Goal: Find specific page/section: Find specific page/section

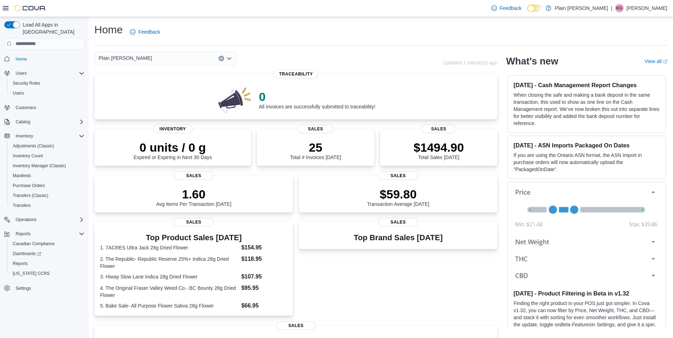
click at [163, 59] on div "Plain [PERSON_NAME]" at bounding box center [165, 58] width 142 height 14
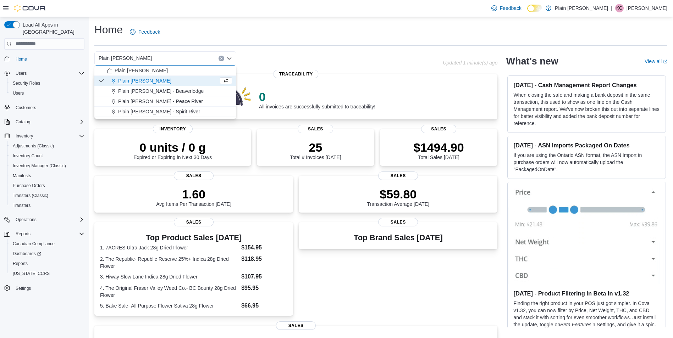
click at [157, 113] on span "Plain [PERSON_NAME] - Spirit River" at bounding box center [159, 111] width 82 height 7
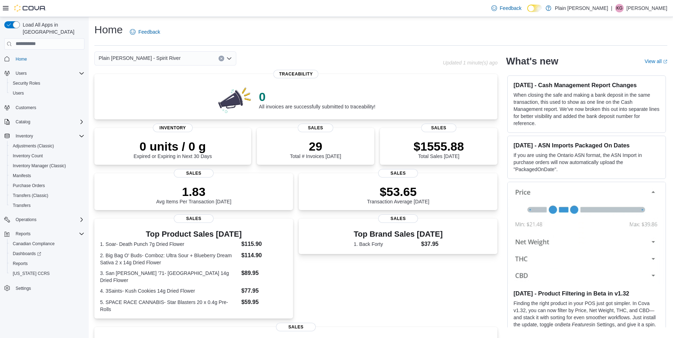
click at [193, 59] on div "Plain [PERSON_NAME] - Spirit River Combo box. Selected. Plain [PERSON_NAME] - S…" at bounding box center [165, 58] width 142 height 14
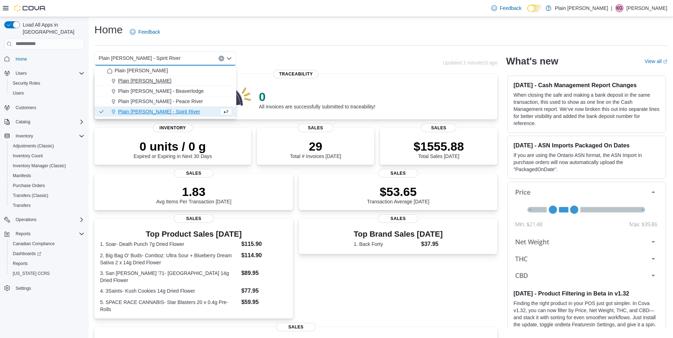
click at [184, 79] on div "Plain [PERSON_NAME]" at bounding box center [169, 80] width 125 height 7
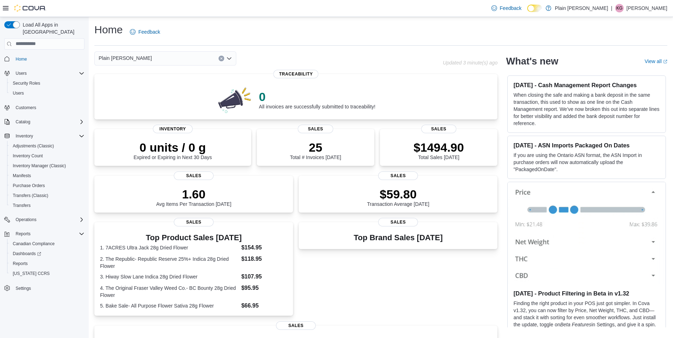
click at [155, 59] on div "Plain [PERSON_NAME] - Falher Combo box. Selected. Plain [PERSON_NAME] - Falher.…" at bounding box center [165, 58] width 142 height 14
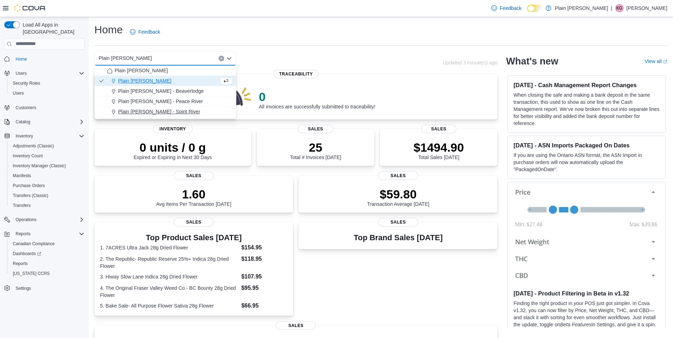
click at [170, 107] on button "Plain [PERSON_NAME] - Spirit River" at bounding box center [165, 112] width 142 height 10
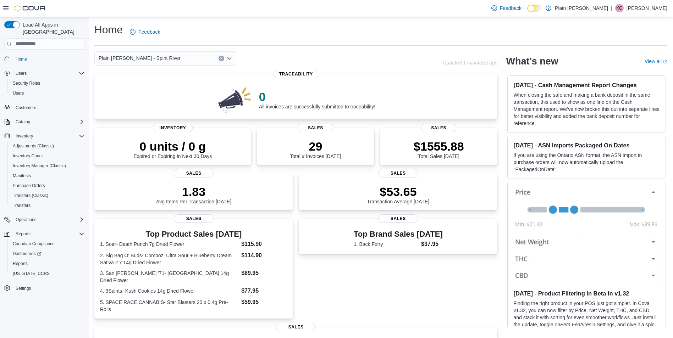
click at [176, 55] on div "Plain [PERSON_NAME] - Spirit River Combo box. Selected. Plain [PERSON_NAME] - S…" at bounding box center [165, 58] width 142 height 14
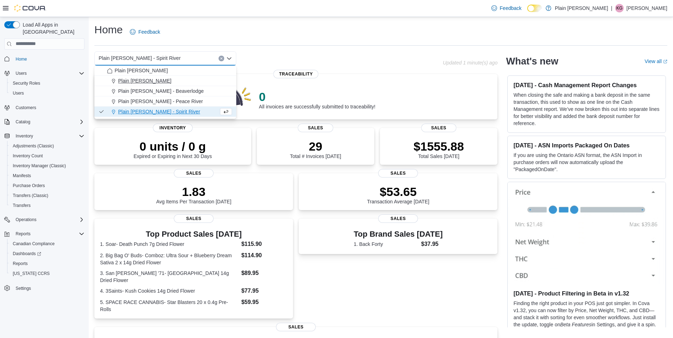
click at [173, 83] on div "Plain [PERSON_NAME]" at bounding box center [169, 80] width 125 height 7
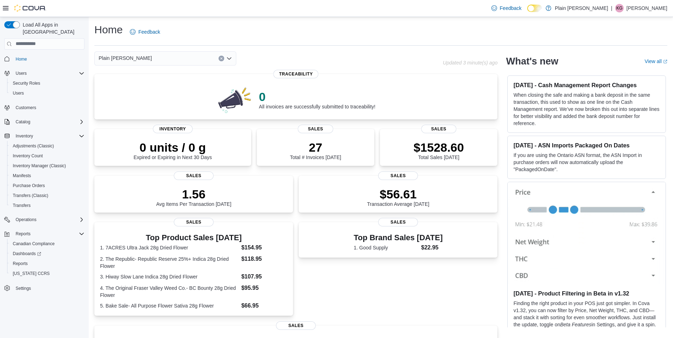
click at [185, 57] on div "Plain [PERSON_NAME]" at bounding box center [165, 58] width 142 height 14
click at [206, 53] on div "Plain [PERSON_NAME]" at bounding box center [165, 58] width 142 height 14
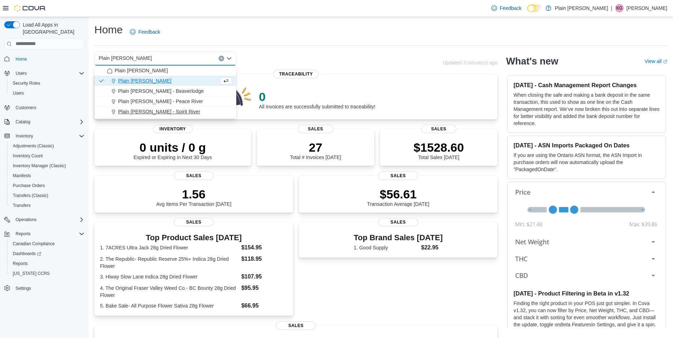
click at [168, 112] on span "Plain [PERSON_NAME] - Spirit River" at bounding box center [159, 111] width 82 height 7
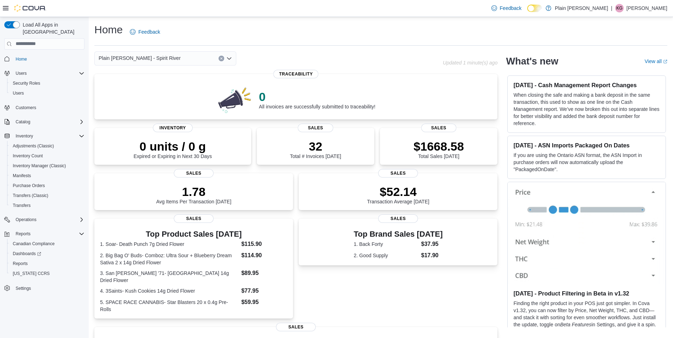
click at [161, 60] on div "Plain [PERSON_NAME] - Spirit River Combo box. Selected. Plain [PERSON_NAME] - S…" at bounding box center [165, 58] width 142 height 14
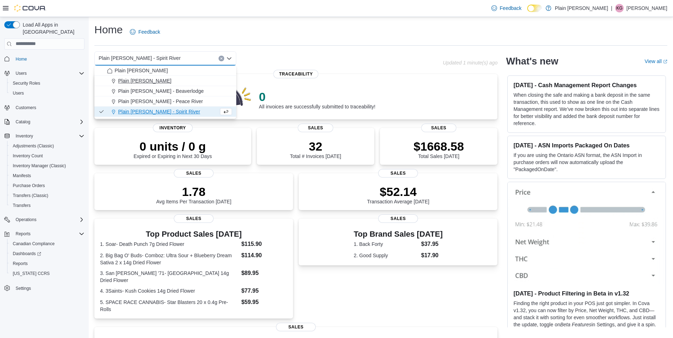
click at [155, 81] on span "Plain [PERSON_NAME]" at bounding box center [144, 80] width 53 height 7
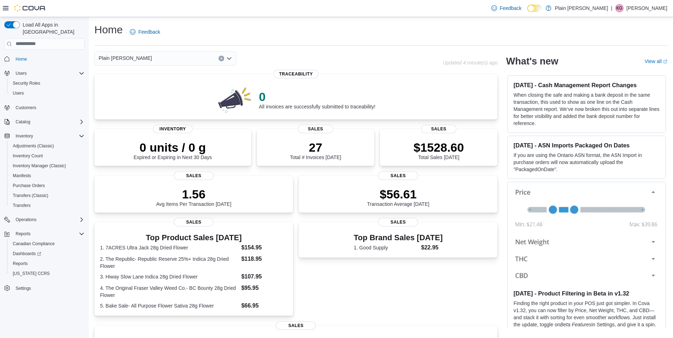
click at [158, 61] on div "Plain [PERSON_NAME] - Falher Combo box. Selected. Plain [PERSON_NAME] - Falher.…" at bounding box center [165, 58] width 142 height 14
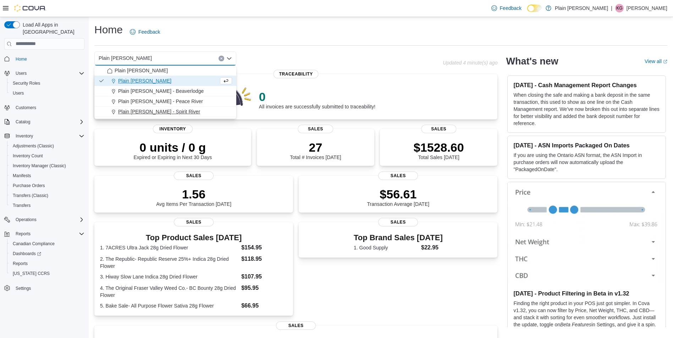
click at [151, 111] on span "Plain [PERSON_NAME] - Spirit River" at bounding box center [159, 111] width 82 height 7
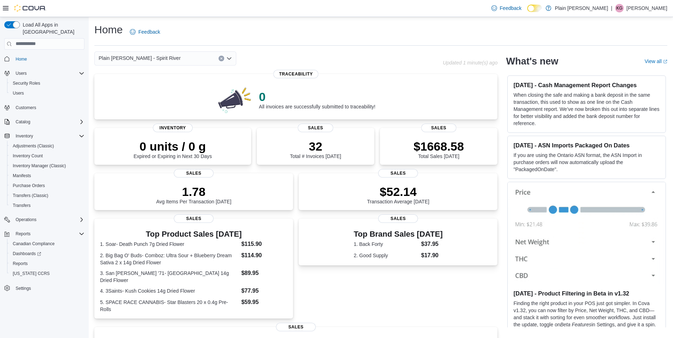
click at [156, 55] on div "Plain [PERSON_NAME] - Spirit River" at bounding box center [165, 58] width 142 height 14
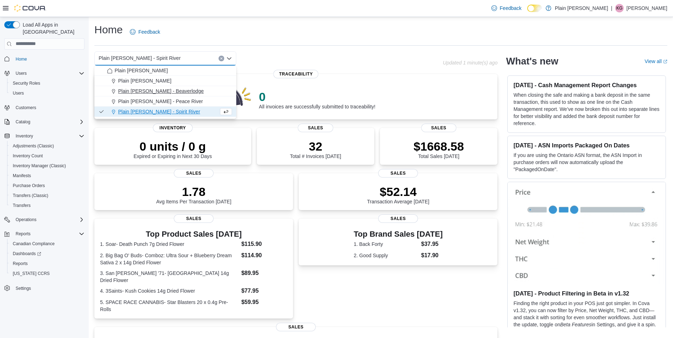
click at [168, 92] on span "Plain [PERSON_NAME] - Beaverlodge" at bounding box center [161, 91] width 86 height 7
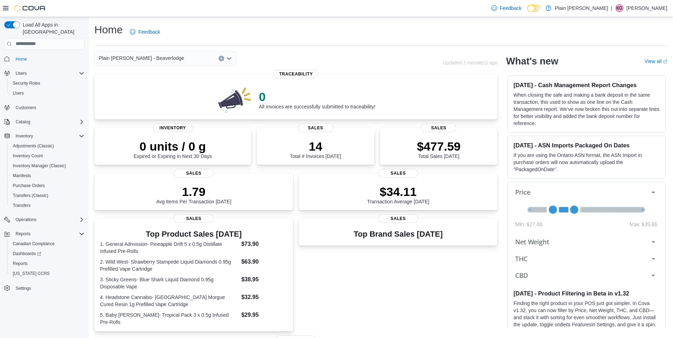
click at [160, 55] on div "Plain [PERSON_NAME] - Beaverlodge Combo box. Selected. Plain [PERSON_NAME] - Be…" at bounding box center [165, 58] width 142 height 14
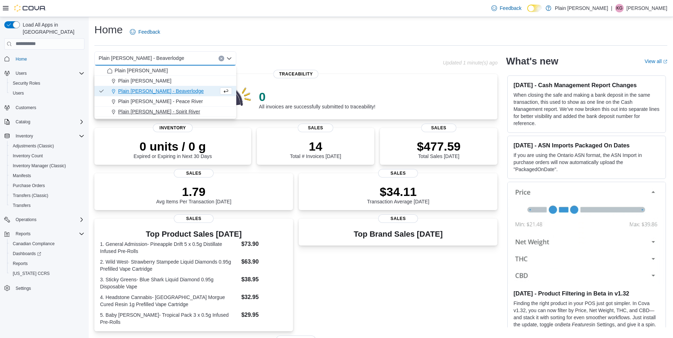
click at [180, 112] on div "Plain [PERSON_NAME] - Spirit River" at bounding box center [169, 111] width 125 height 7
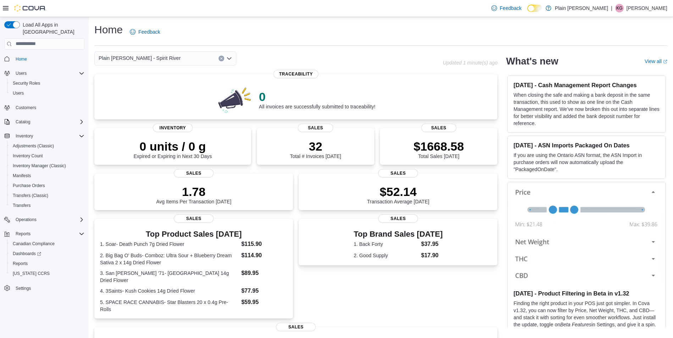
click at [164, 55] on div "Plain [PERSON_NAME] - Spirit River Combo box. Selected. Plain [PERSON_NAME] - S…" at bounding box center [165, 58] width 142 height 14
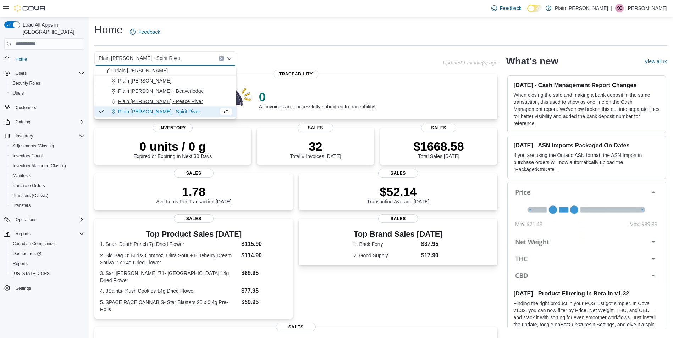
click at [161, 98] on span "Plain [PERSON_NAME] - Peace River" at bounding box center [160, 101] width 85 height 7
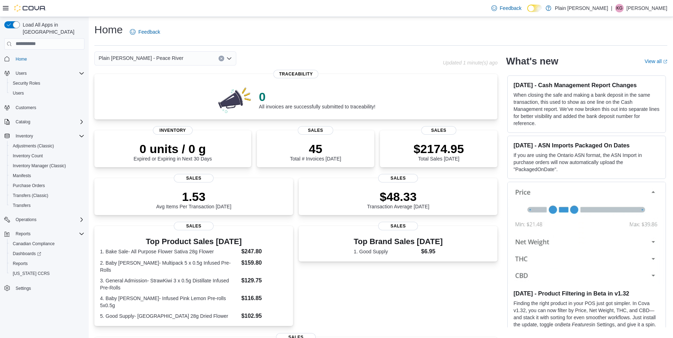
click at [162, 60] on div "Plain [PERSON_NAME] - Peace River" at bounding box center [165, 58] width 142 height 14
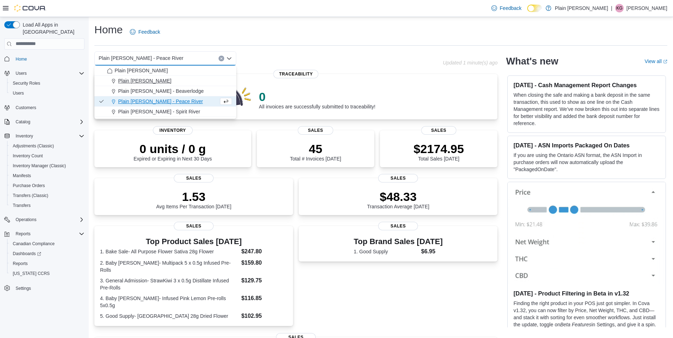
click at [166, 80] on div "Plain [PERSON_NAME]" at bounding box center [169, 80] width 125 height 7
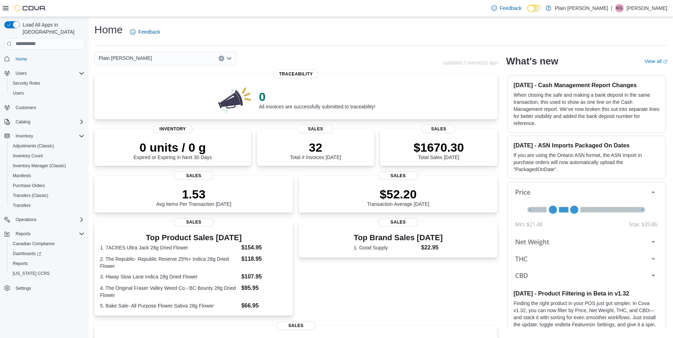
click at [143, 57] on div "Plain [PERSON_NAME]" at bounding box center [165, 58] width 142 height 14
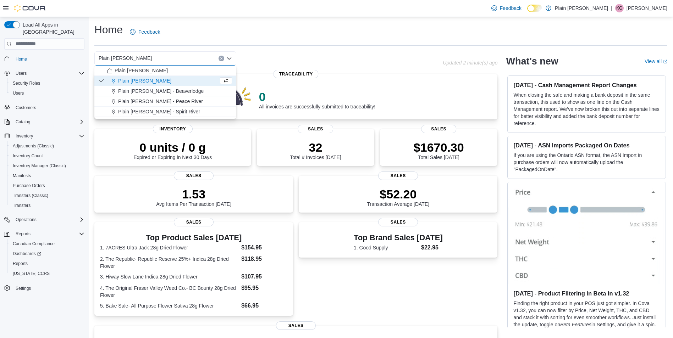
click at [158, 110] on span "Plain [PERSON_NAME] - Spirit River" at bounding box center [159, 111] width 82 height 7
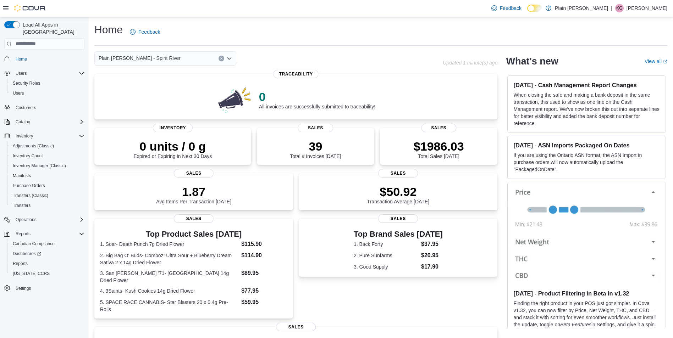
click at [191, 59] on div "Plain [PERSON_NAME] - Spirit River Combo box. Selected. Plain [PERSON_NAME] - S…" at bounding box center [165, 58] width 142 height 14
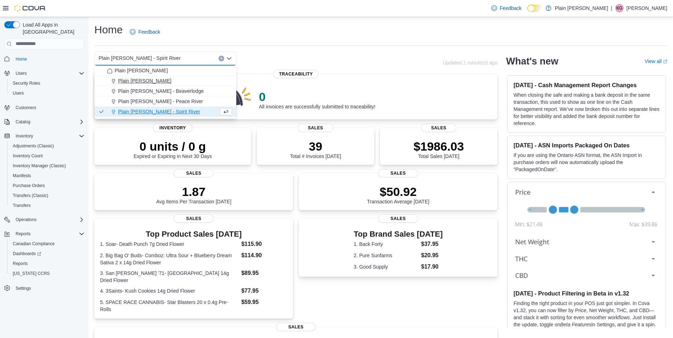
click at [160, 81] on div "Plain [PERSON_NAME]" at bounding box center [169, 80] width 125 height 7
